Goal: Task Accomplishment & Management: Complete application form

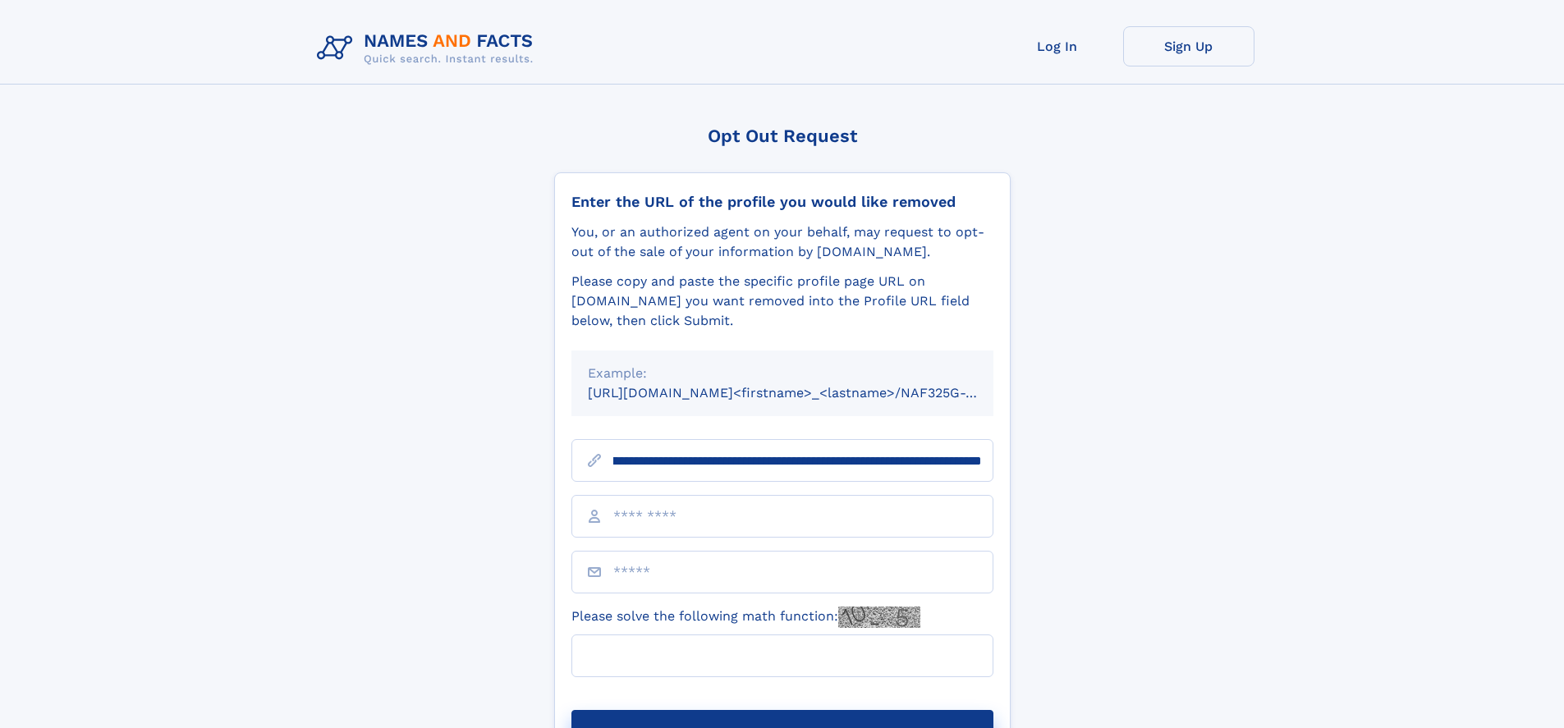
scroll to position [0, 170]
type input "**********"
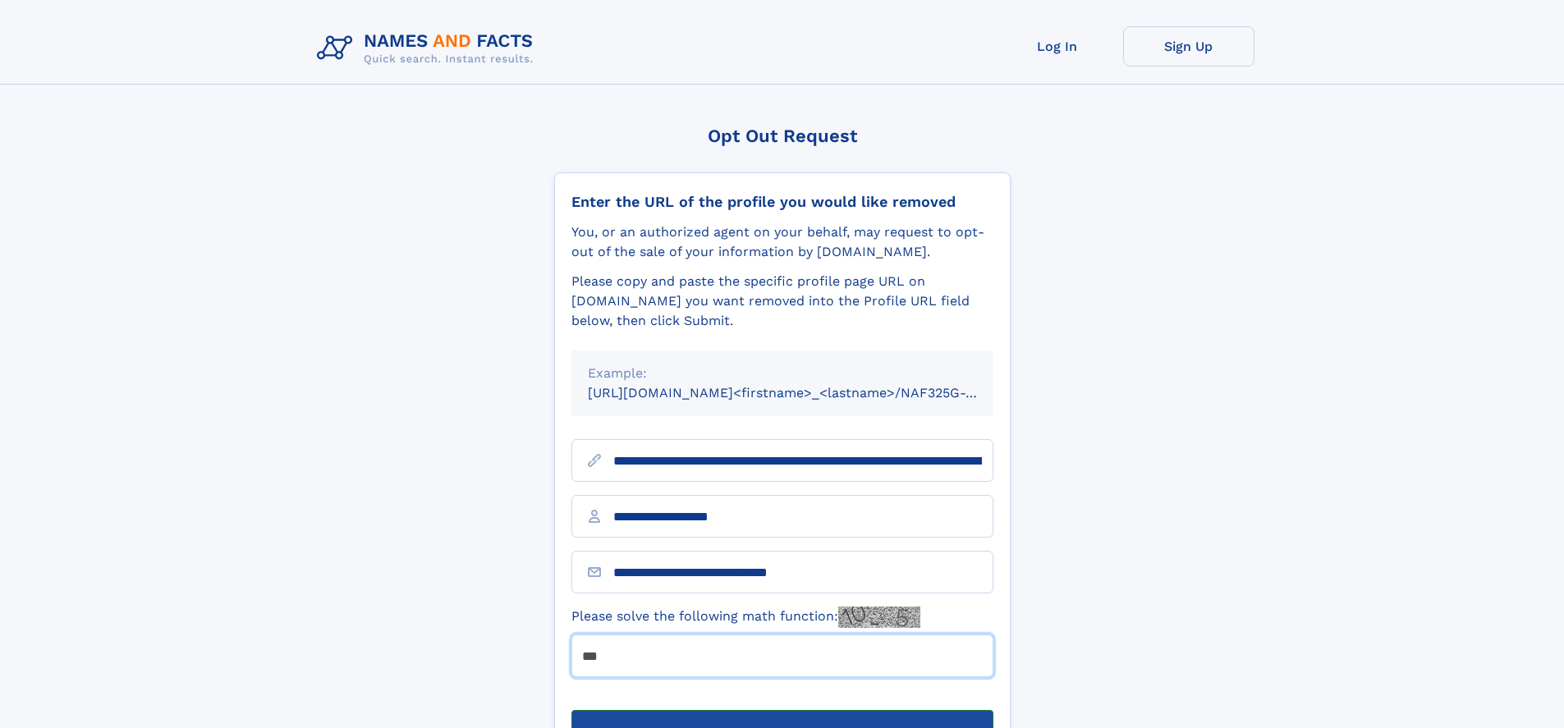
type input "***"
click at [782, 710] on button "Submit Opt Out Request" at bounding box center [782, 736] width 422 height 53
